Goal: Check status: Check status

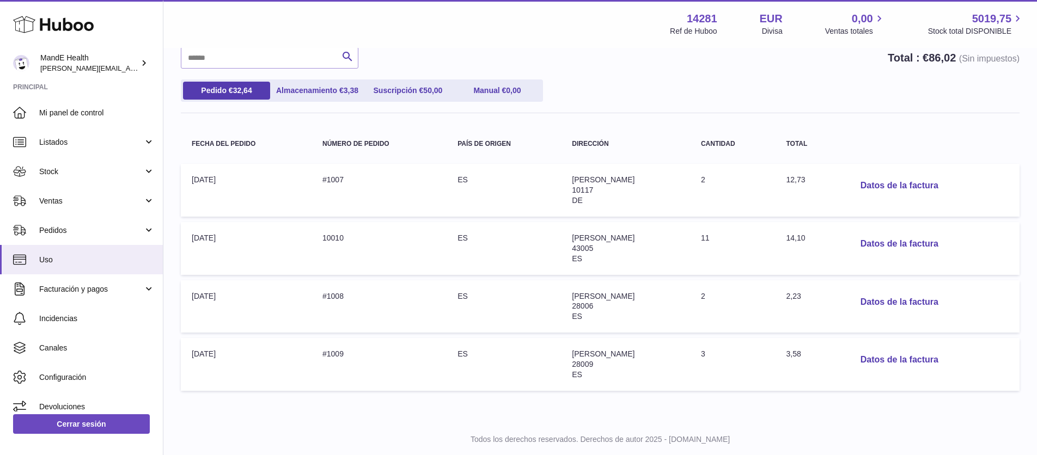
click at [89, 96] on strong "Principal" at bounding box center [81, 90] width 163 height 15
click at [83, 109] on span "Mi panel de control" at bounding box center [96, 113] width 115 height 10
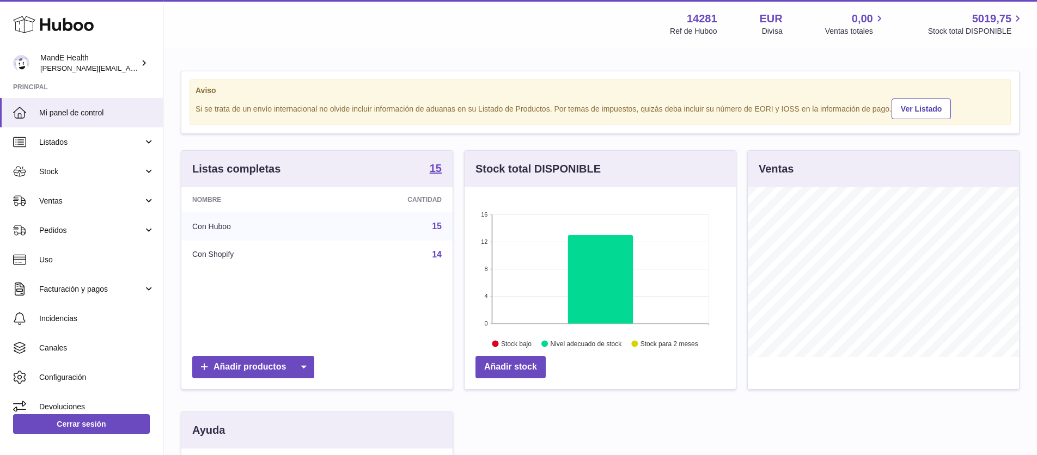
scroll to position [170, 271]
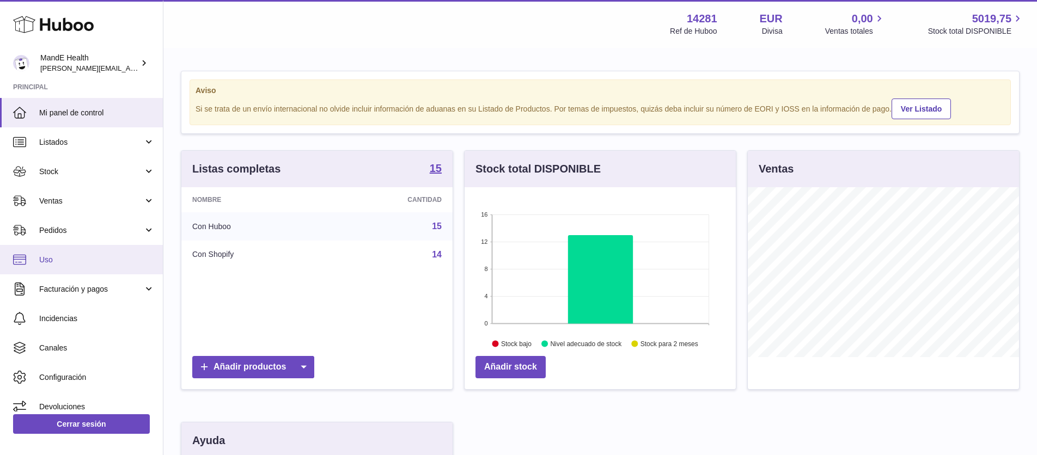
click at [61, 252] on link "Uso" at bounding box center [81, 259] width 163 height 29
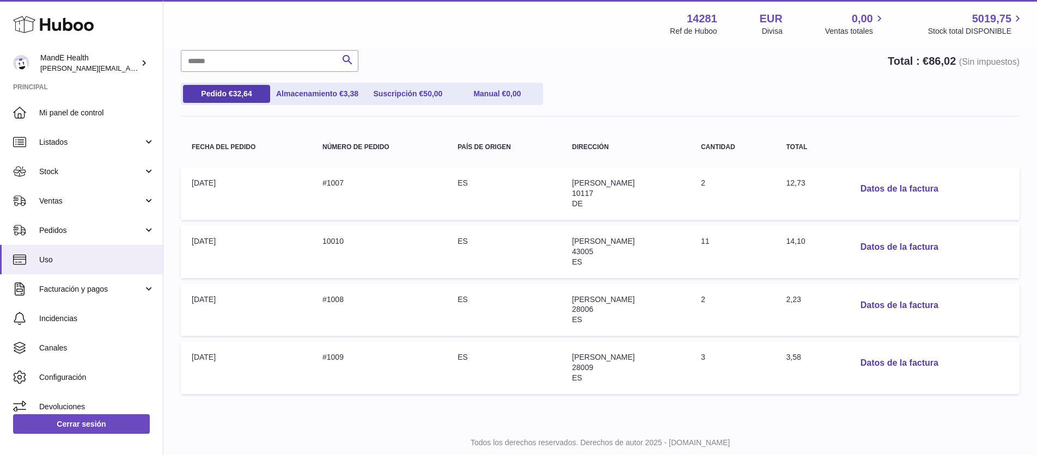
scroll to position [93, 0]
click at [907, 181] on button "Datos de la factura" at bounding box center [898, 190] width 95 height 22
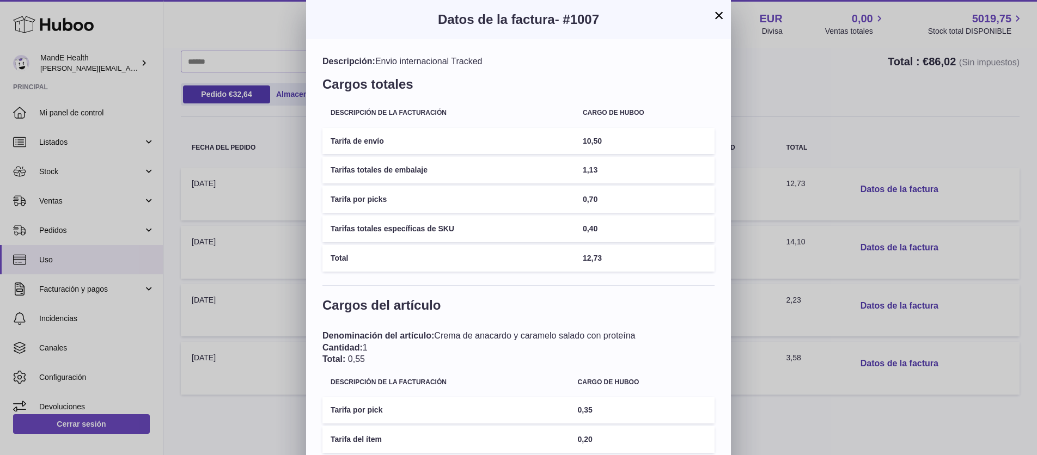
scroll to position [211, 0]
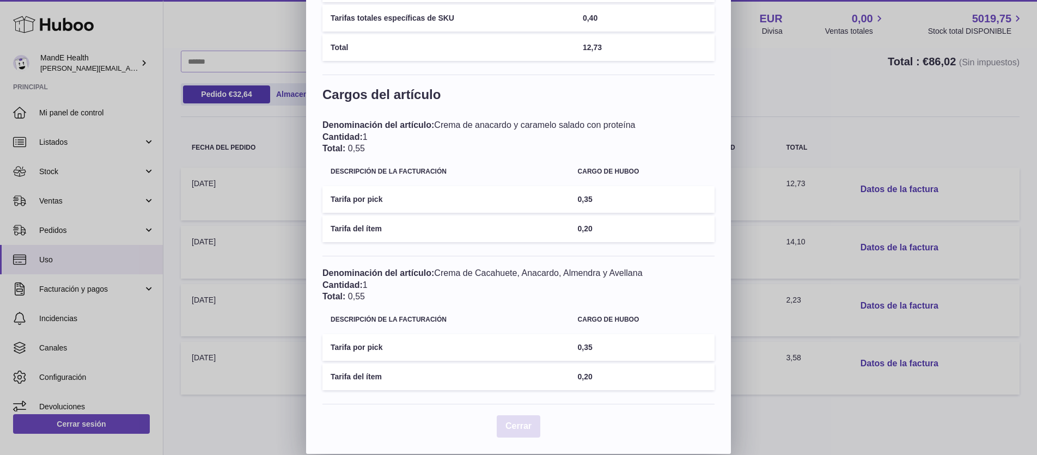
click at [513, 427] on span "Cerrar" at bounding box center [518, 425] width 26 height 9
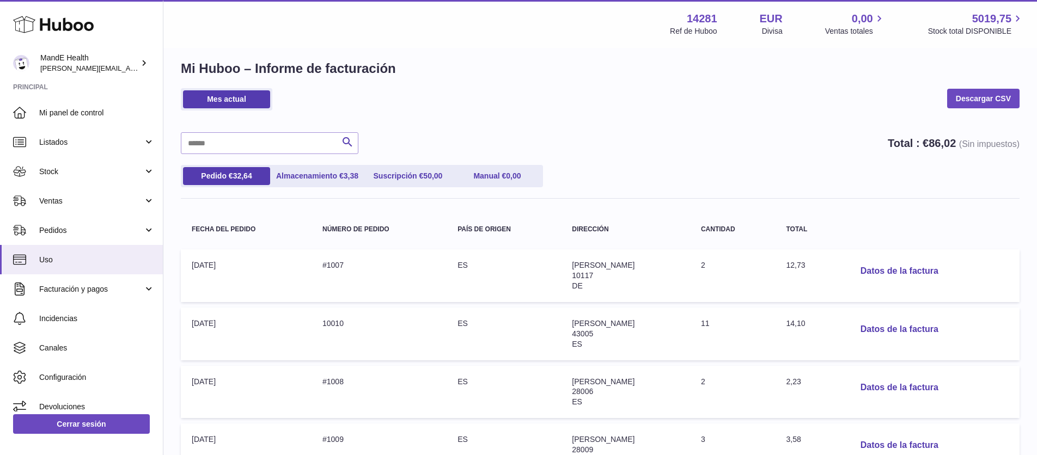
scroll to position [0, 0]
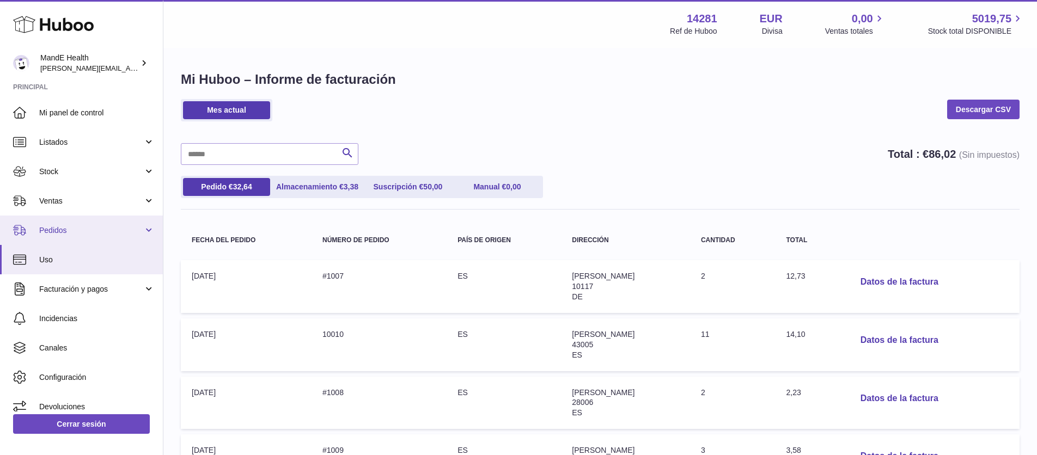
click at [51, 234] on span "Pedidos" at bounding box center [91, 230] width 104 height 10
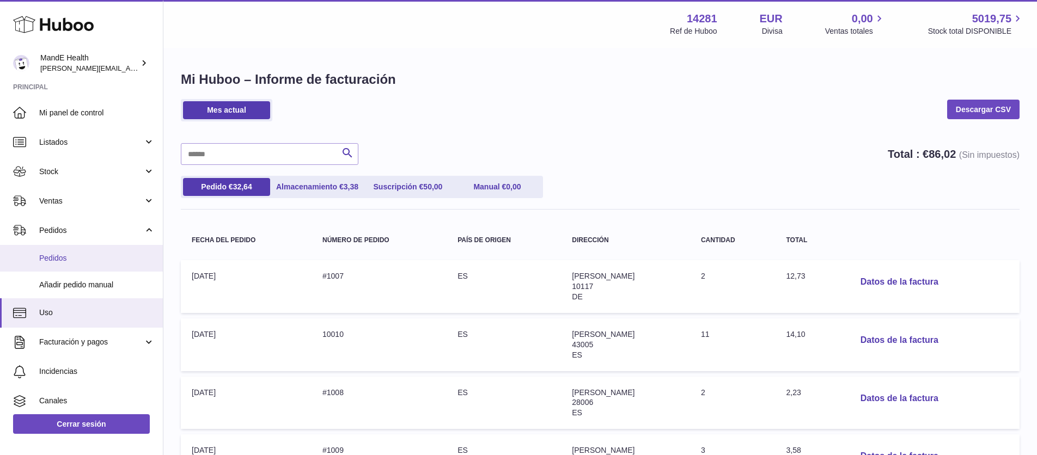
click at [50, 258] on span "Pedidos" at bounding box center [96, 258] width 115 height 10
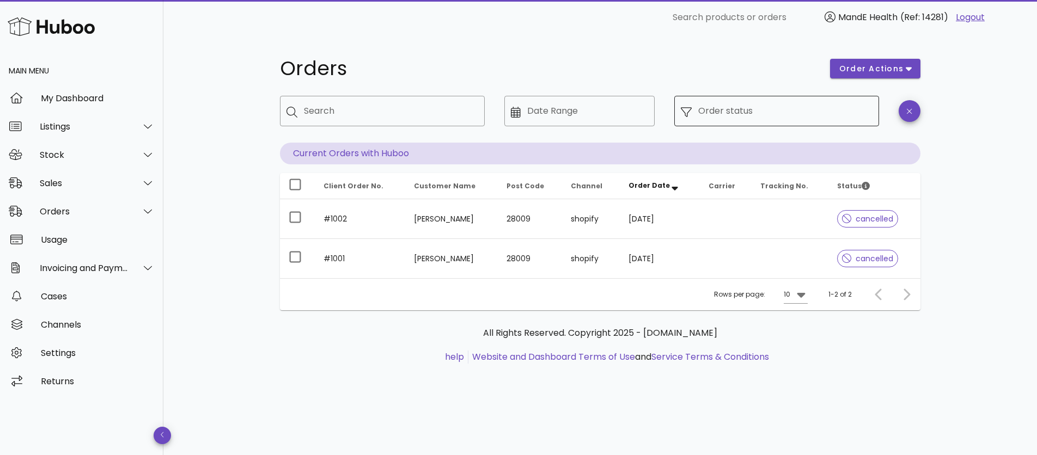
click at [754, 117] on input "Order status" at bounding box center [785, 110] width 174 height 17
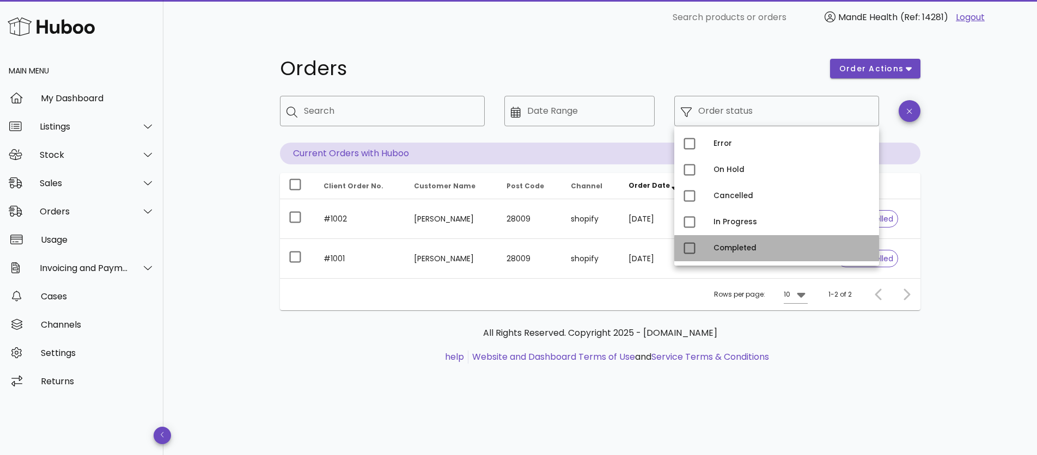
click at [723, 241] on div "Completed" at bounding box center [791, 248] width 157 height 17
type input "**********"
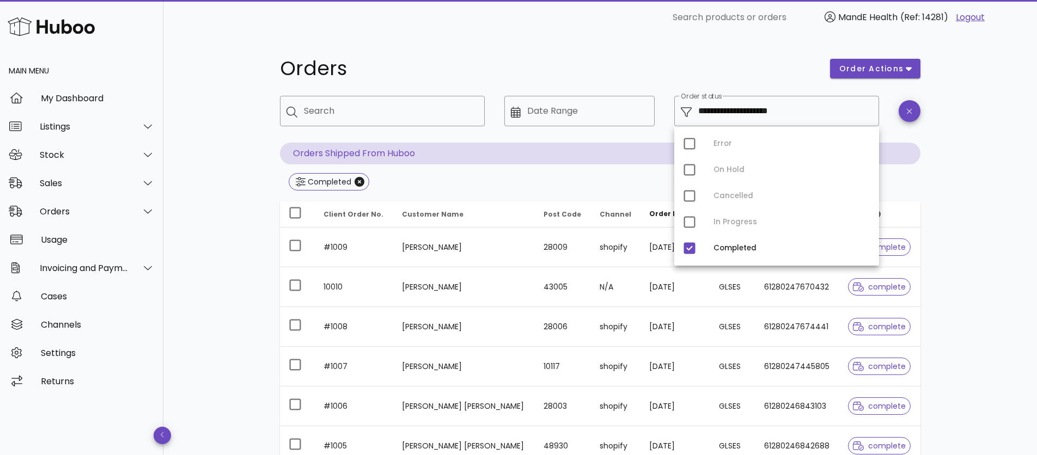
click at [967, 168] on div "**********" at bounding box center [599, 350] width 873 height 630
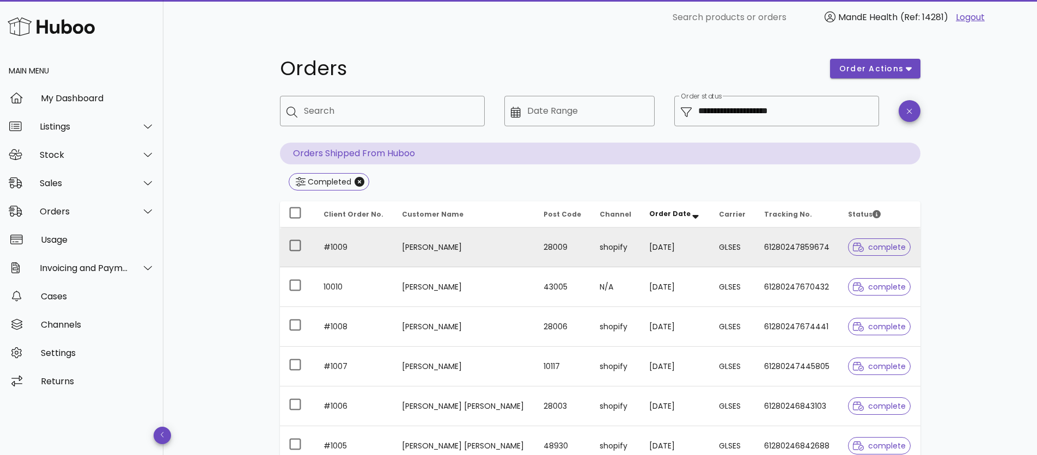
click at [877, 246] on span "complete" at bounding box center [879, 247] width 53 height 8
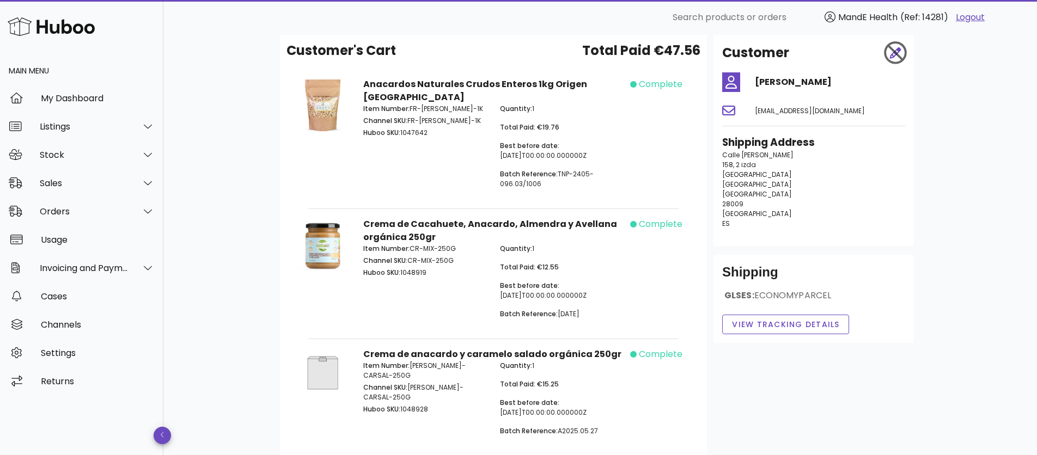
scroll to position [51, 0]
click at [790, 317] on button "View Tracking details" at bounding box center [785, 324] width 127 height 20
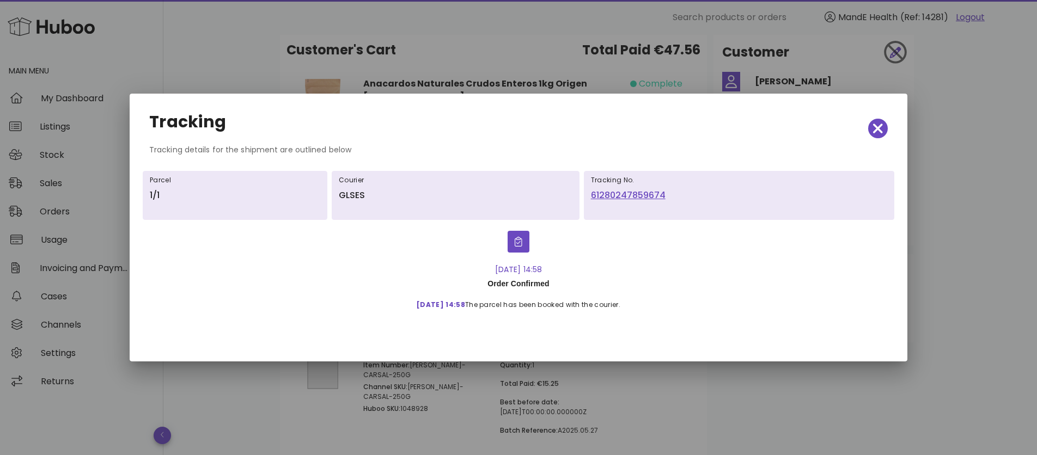
click at [625, 196] on link "61280247859674" at bounding box center [739, 195] width 296 height 13
click at [873, 124] on icon "button" at bounding box center [878, 128] width 10 height 15
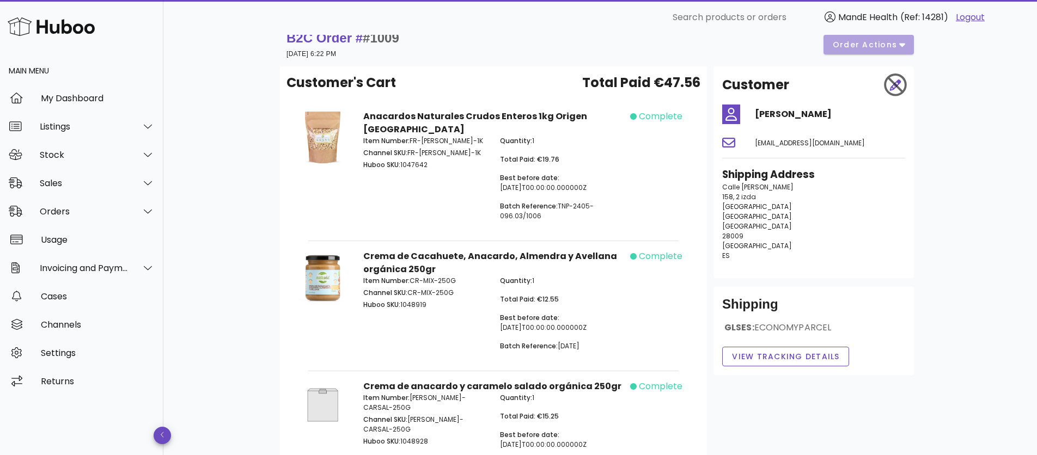
scroll to position [0, 0]
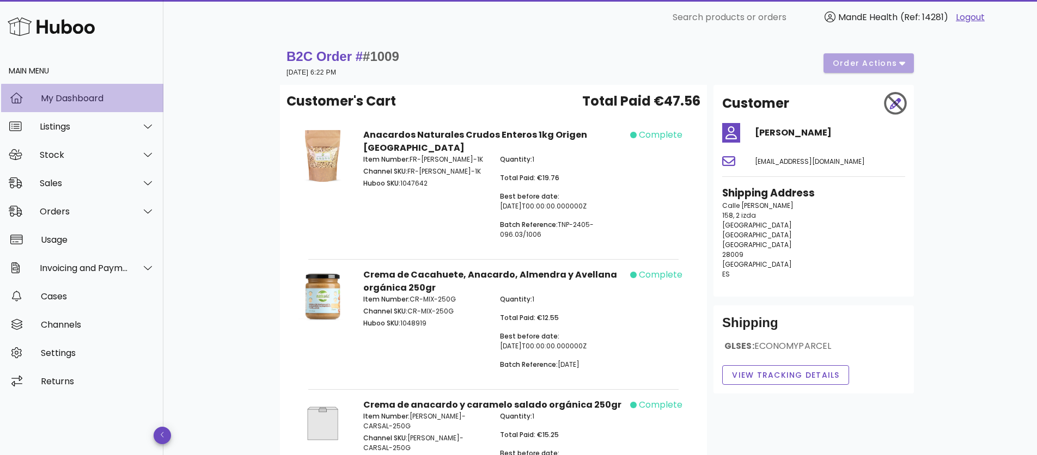
click at [62, 97] on div "My Dashboard" at bounding box center [98, 98] width 114 height 10
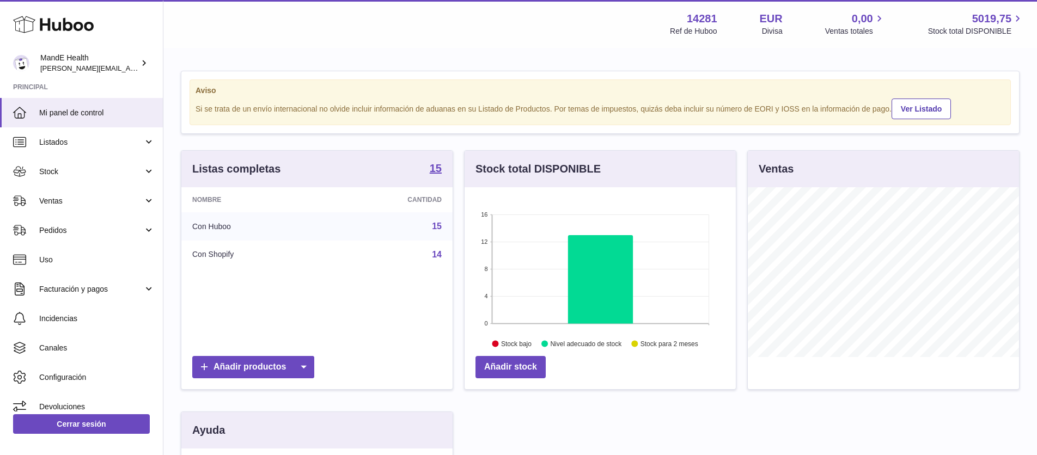
scroll to position [170, 271]
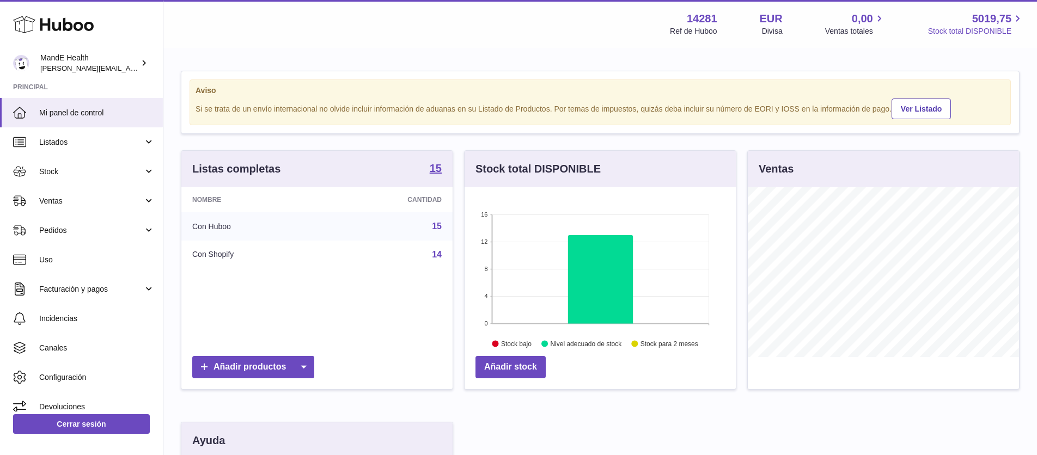
click at [1013, 16] on icon at bounding box center [1017, 19] width 13 height 13
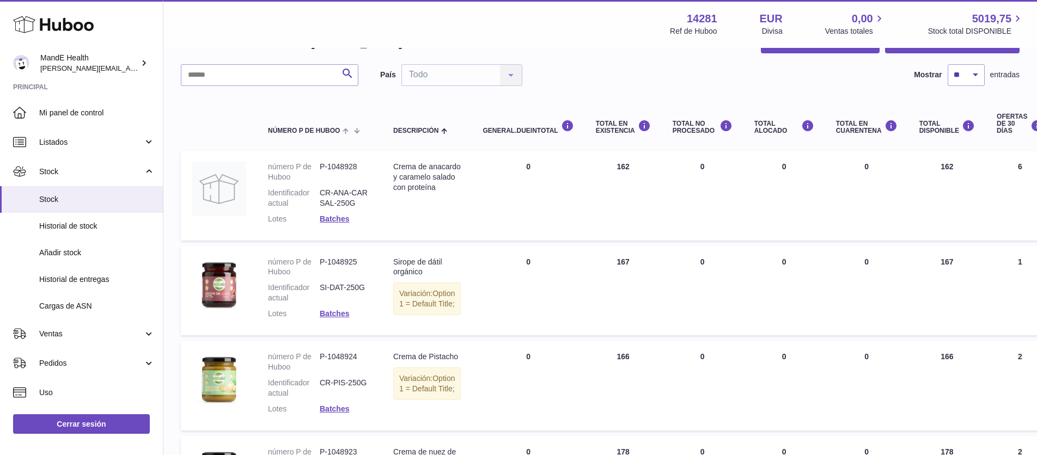
scroll to position [75, 0]
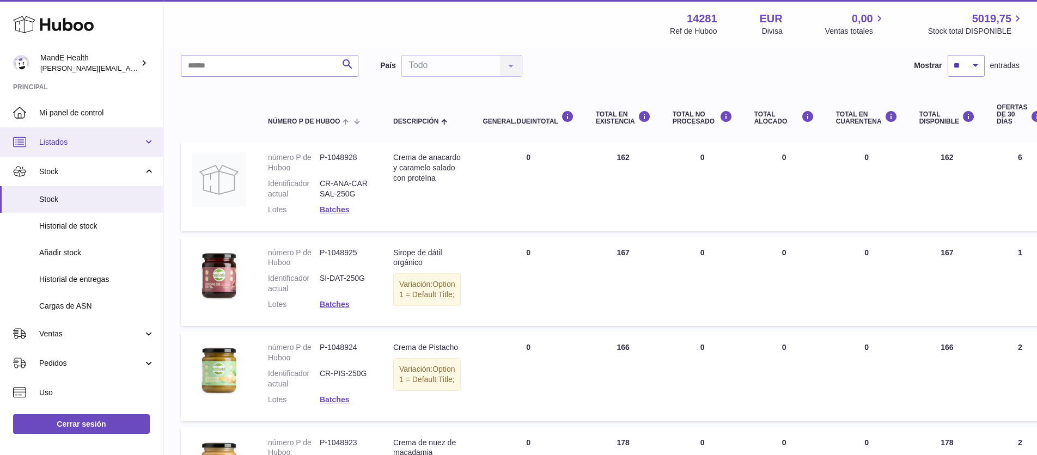
click at [53, 136] on link "Listados" at bounding box center [81, 141] width 163 height 29
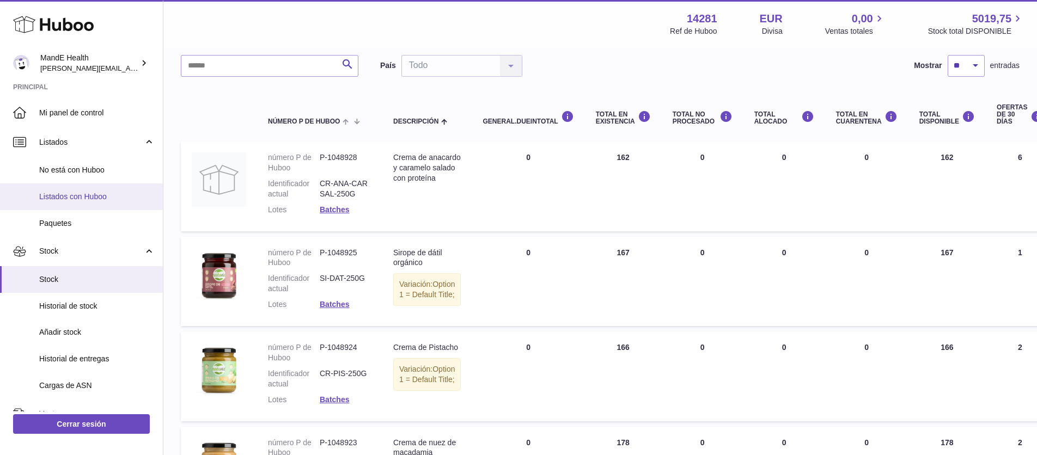
click at [84, 198] on span "Listados con Huboo" at bounding box center [96, 197] width 115 height 10
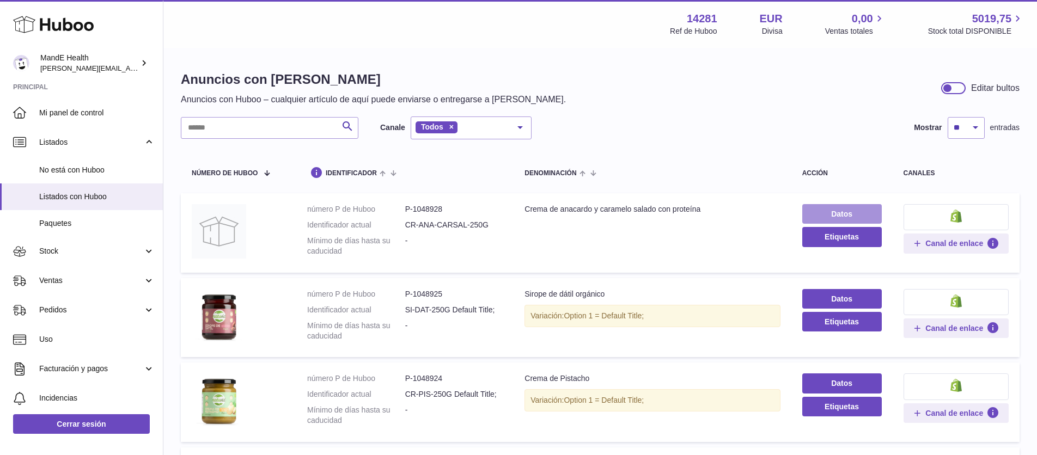
click at [820, 213] on link "Datos" at bounding box center [841, 214] width 79 height 20
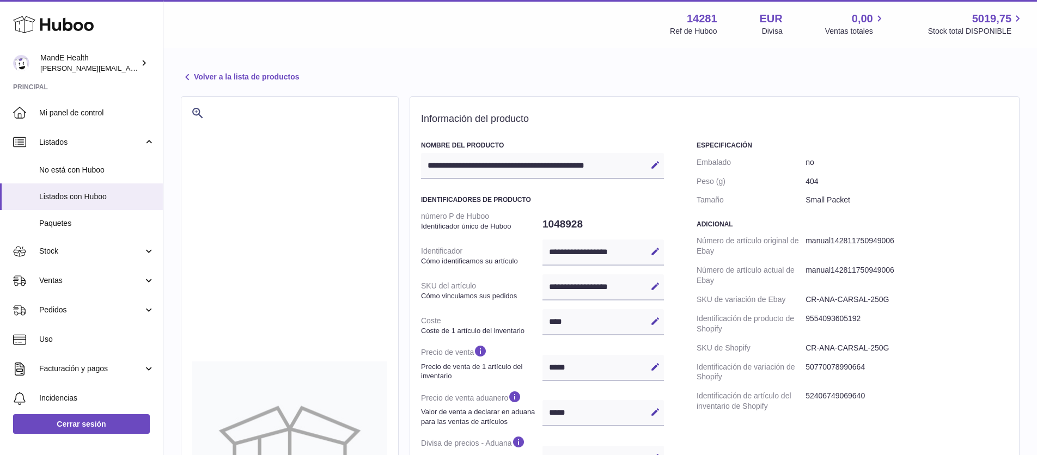
select select "***"
select select "**"
select select "****"
click at [188, 75] on icon at bounding box center [187, 77] width 13 height 13
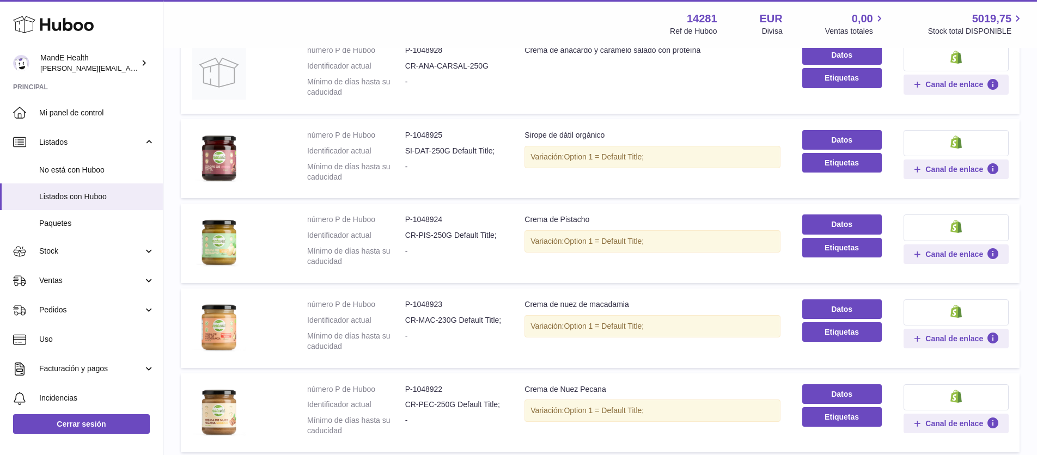
scroll to position [169, 0]
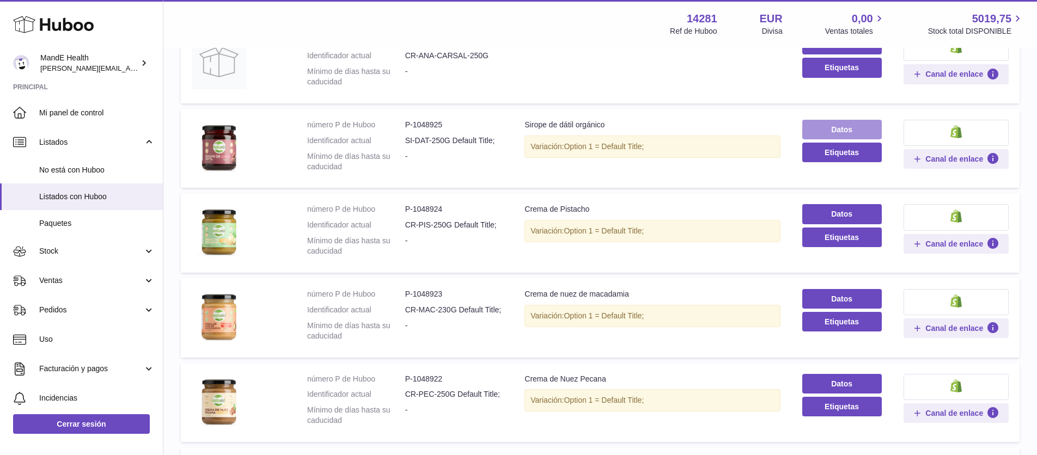
click at [840, 132] on link "Datos" at bounding box center [841, 130] width 79 height 20
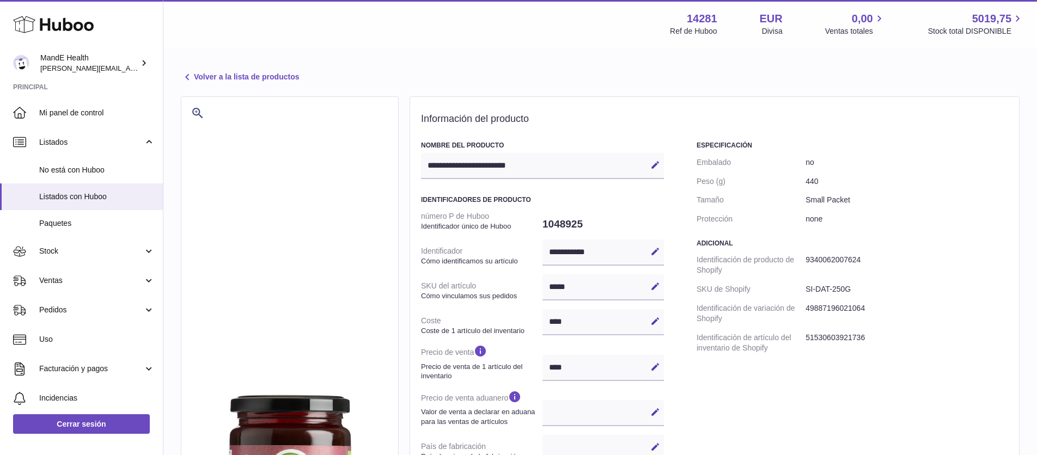
select select
select select "****"
click at [199, 78] on link "Volver a la lista de productos" at bounding box center [240, 77] width 118 height 13
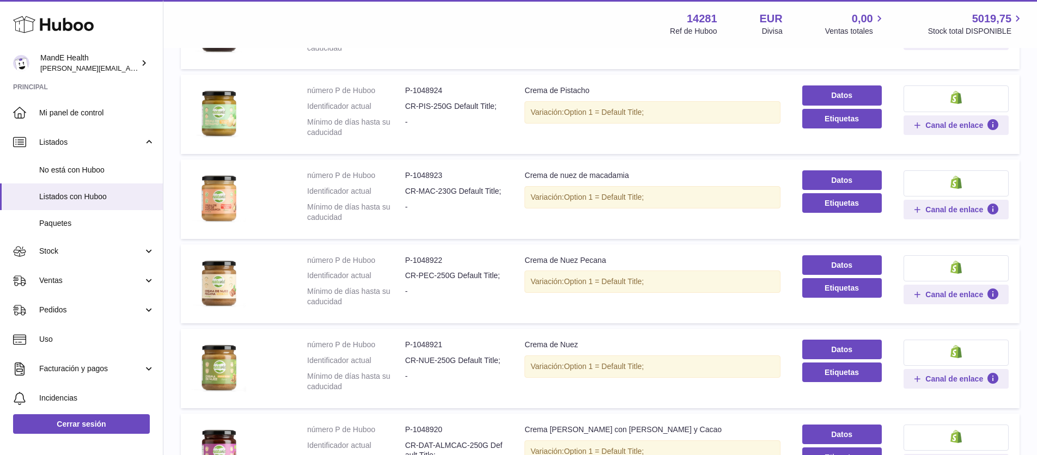
scroll to position [709, 0]
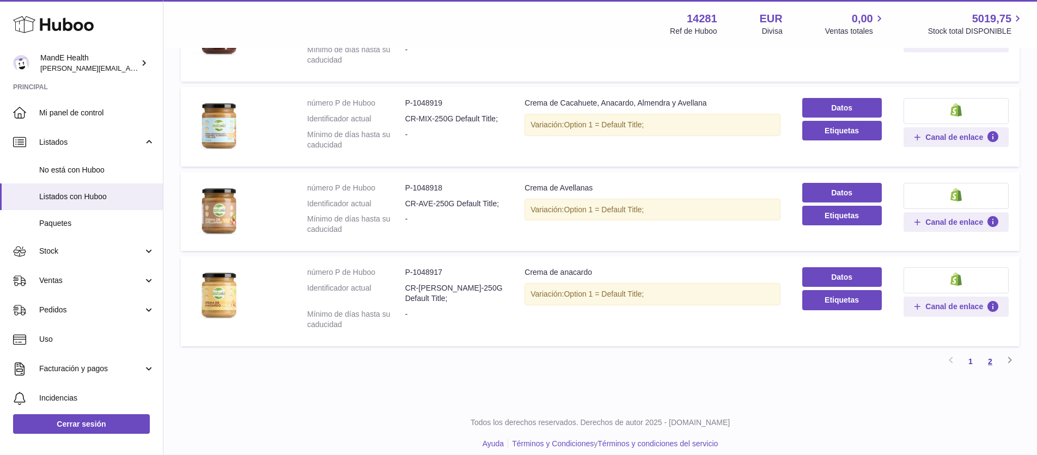
click at [990, 353] on link "2" at bounding box center [990, 362] width 20 height 20
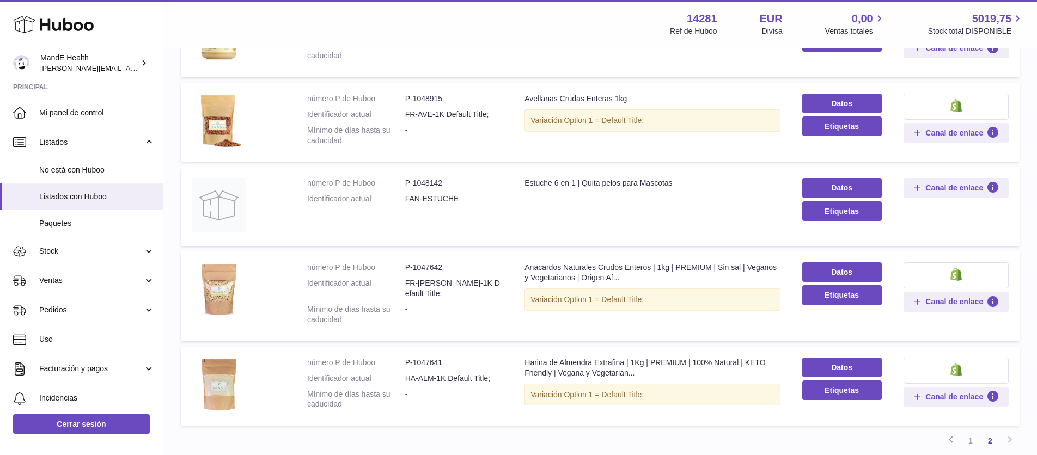
scroll to position [194, 0]
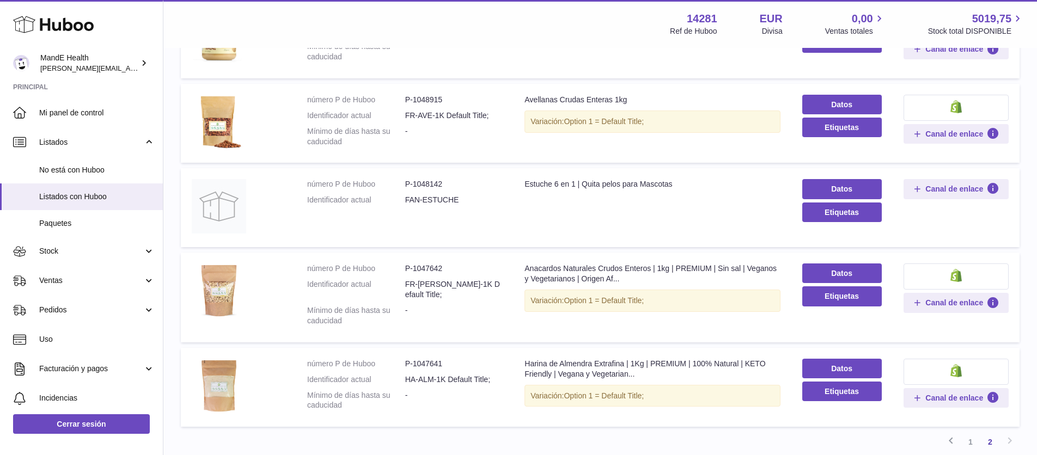
click at [547, 224] on td "Denominación Estuche 6 en 1 | Quita pelos para Mascotas" at bounding box center [651, 207] width 277 height 79
click at [565, 186] on div "Estuche 6 en 1 | Quita pelos para Mascotas" at bounding box center [651, 184] width 255 height 10
click at [49, 257] on link "Stock" at bounding box center [81, 251] width 163 height 29
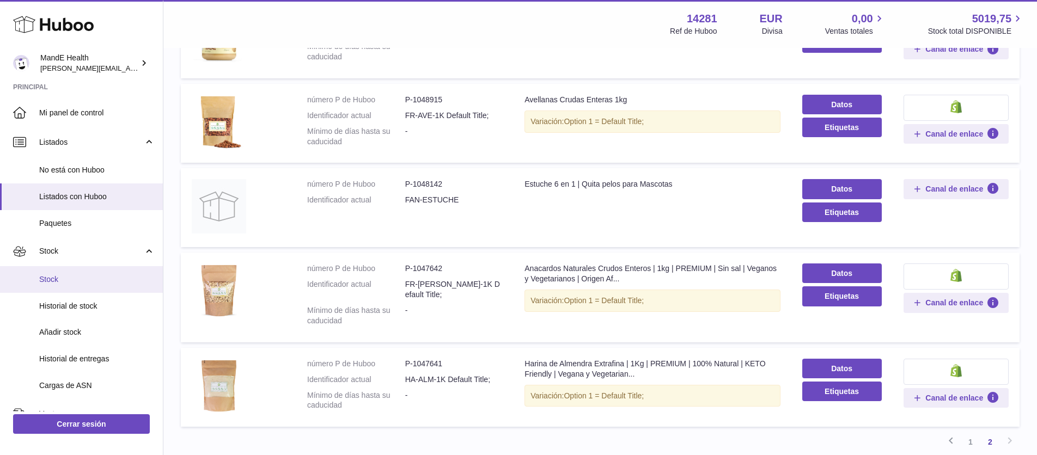
click at [46, 281] on span "Stock" at bounding box center [96, 279] width 115 height 10
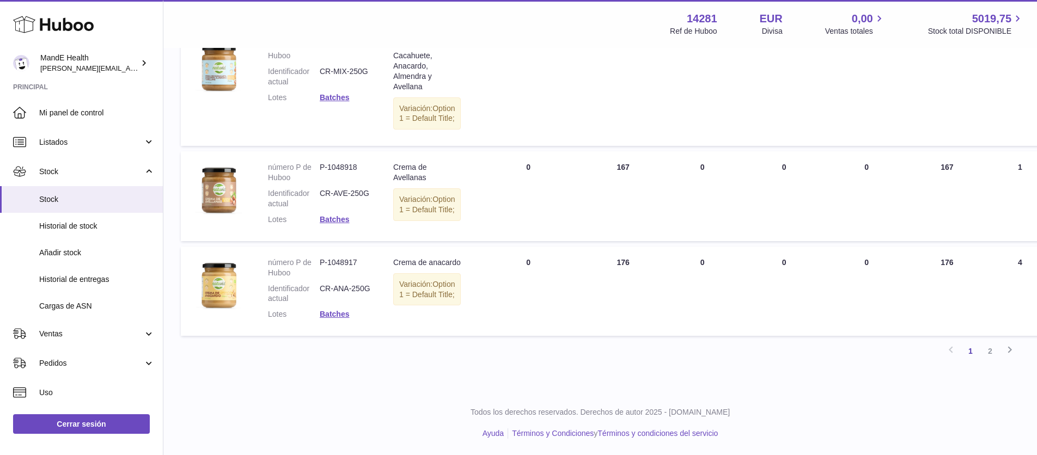
scroll to position [918, 0]
click at [992, 350] on link "2" at bounding box center [990, 351] width 20 height 20
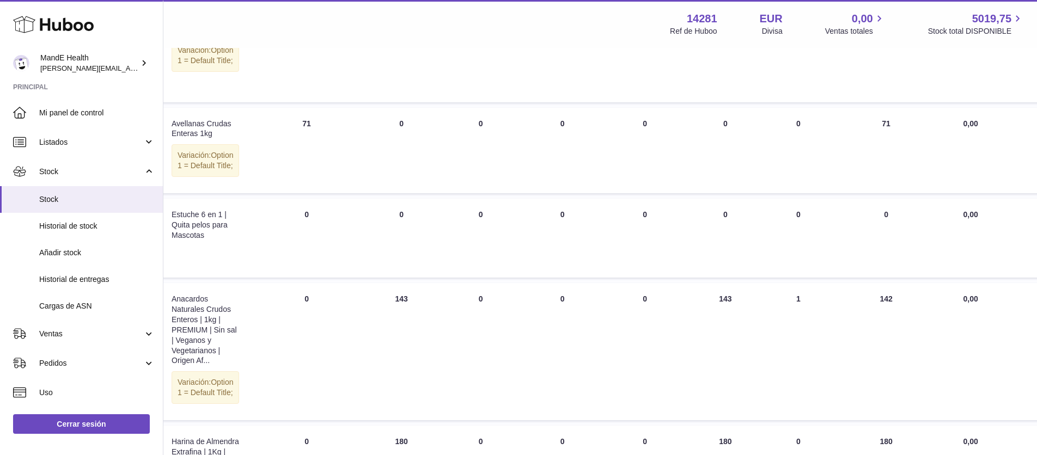
scroll to position [204, 0]
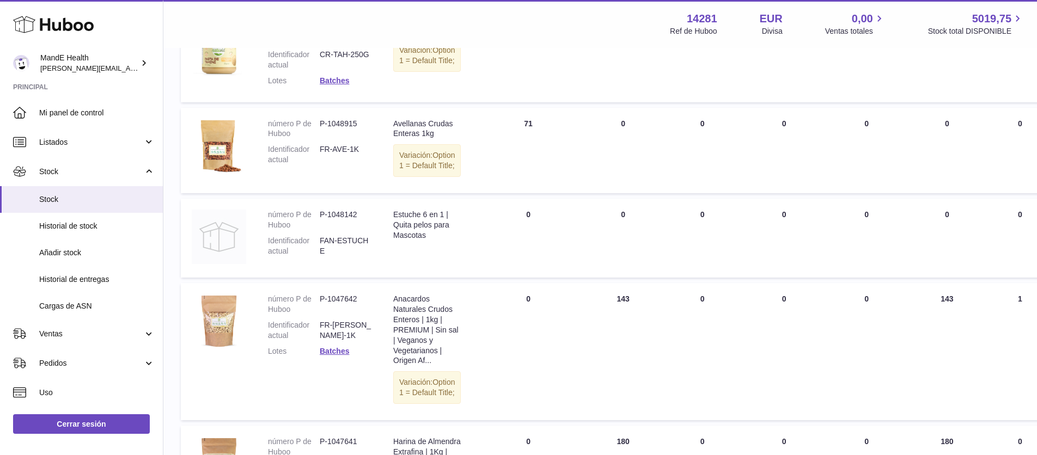
click at [218, 247] on img at bounding box center [219, 237] width 54 height 54
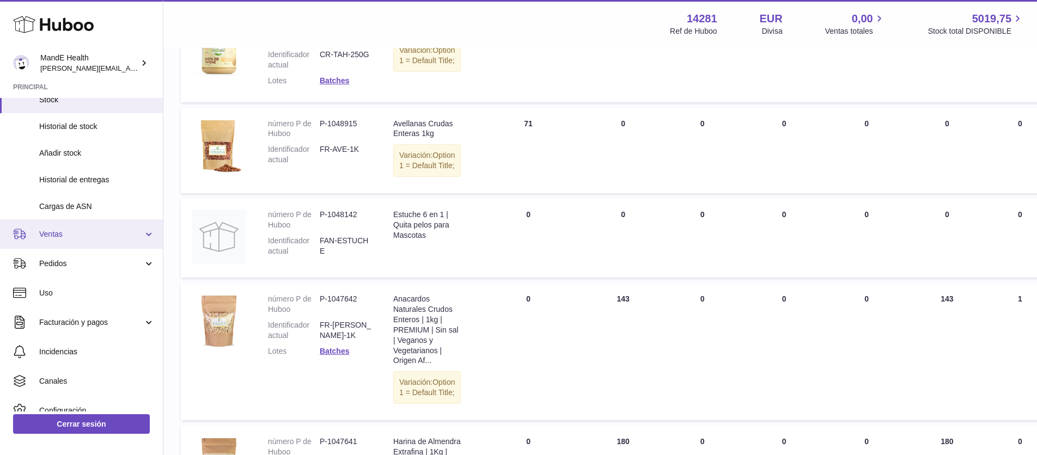
scroll to position [102, 0]
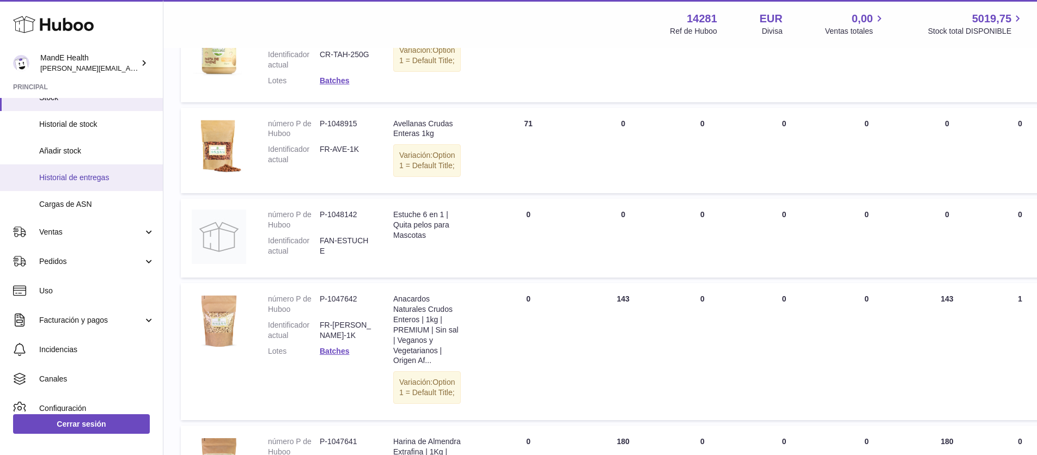
click at [70, 165] on link "Historial de entregas" at bounding box center [81, 177] width 163 height 27
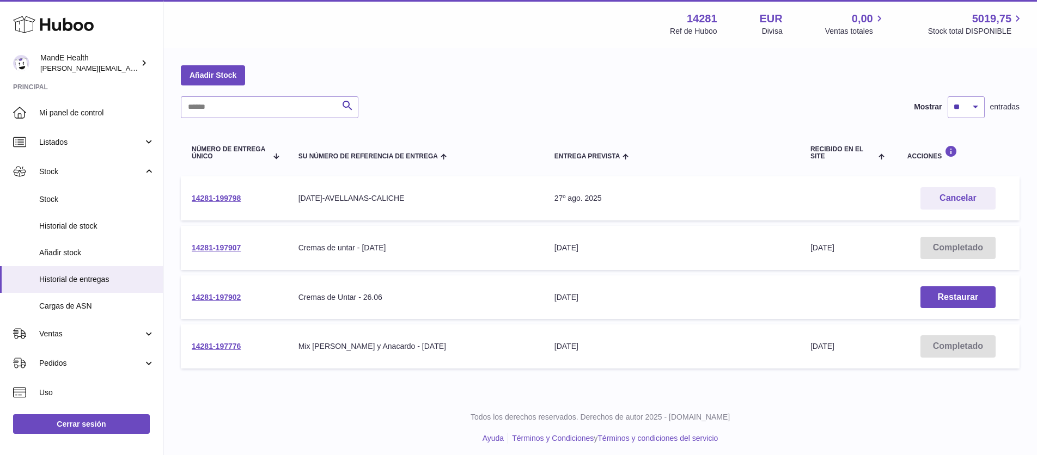
scroll to position [40, 0]
click at [209, 194] on link "14281-199798" at bounding box center [216, 197] width 49 height 9
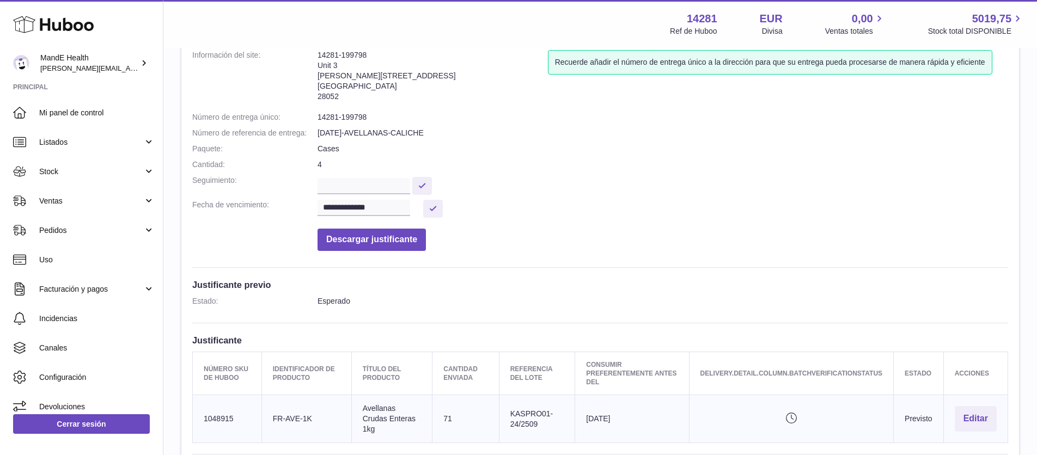
scroll to position [1, 0]
